Goal: Check status

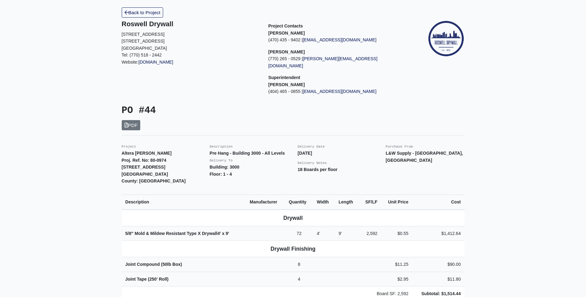
scroll to position [31, 0]
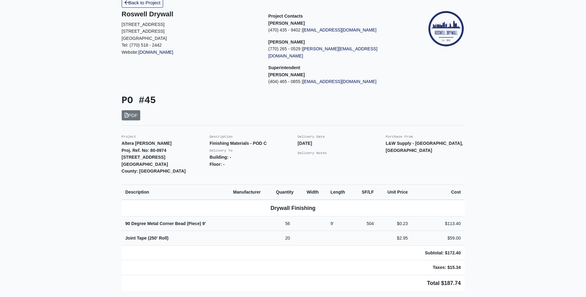
scroll to position [31, 0]
